Goal: Communication & Community: Participate in discussion

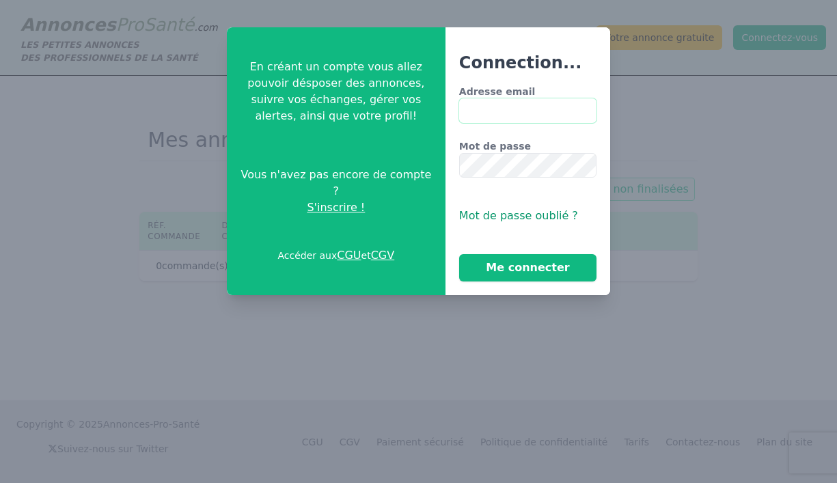
type input "**********"
click at [528, 268] on button "Me connecter" at bounding box center [527, 267] width 137 height 27
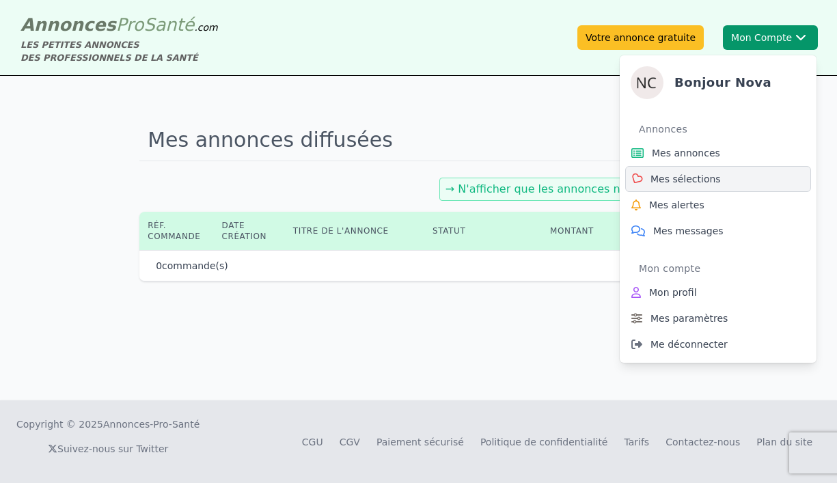
drag, startPoint x: 767, startPoint y: 34, endPoint x: 668, endPoint y: 184, distance: 179.1
click at [723, 50] on button "Mon Compte Bonjour Nova Annonces Mes annonces Mes sélections Mes alertes Mes me…" at bounding box center [770, 37] width 95 height 25
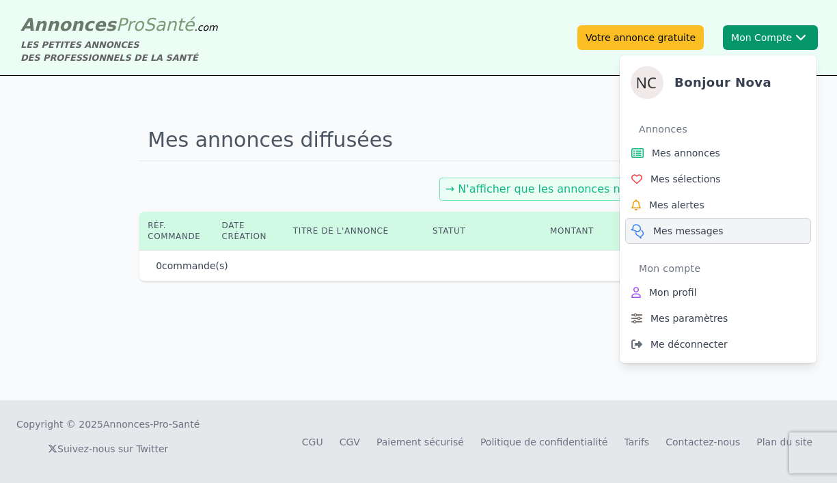
click at [673, 228] on span "Mes messages" at bounding box center [688, 231] width 70 height 14
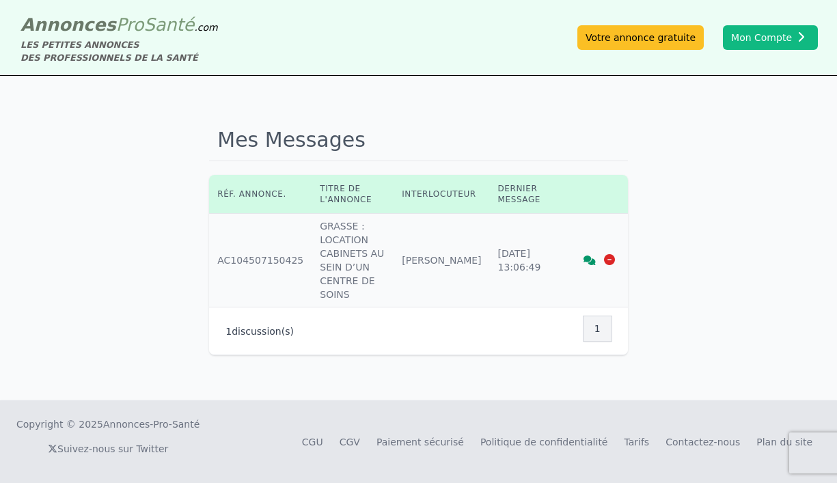
click at [589, 259] on icon at bounding box center [590, 261] width 12 height 10
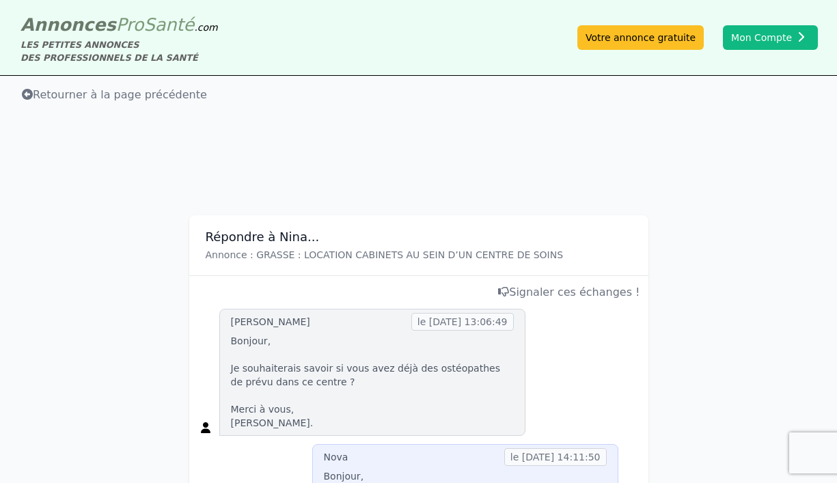
click at [57, 97] on span "Retourner à la page précédente" at bounding box center [114, 94] width 185 height 13
